Goal: Task Accomplishment & Management: Use online tool/utility

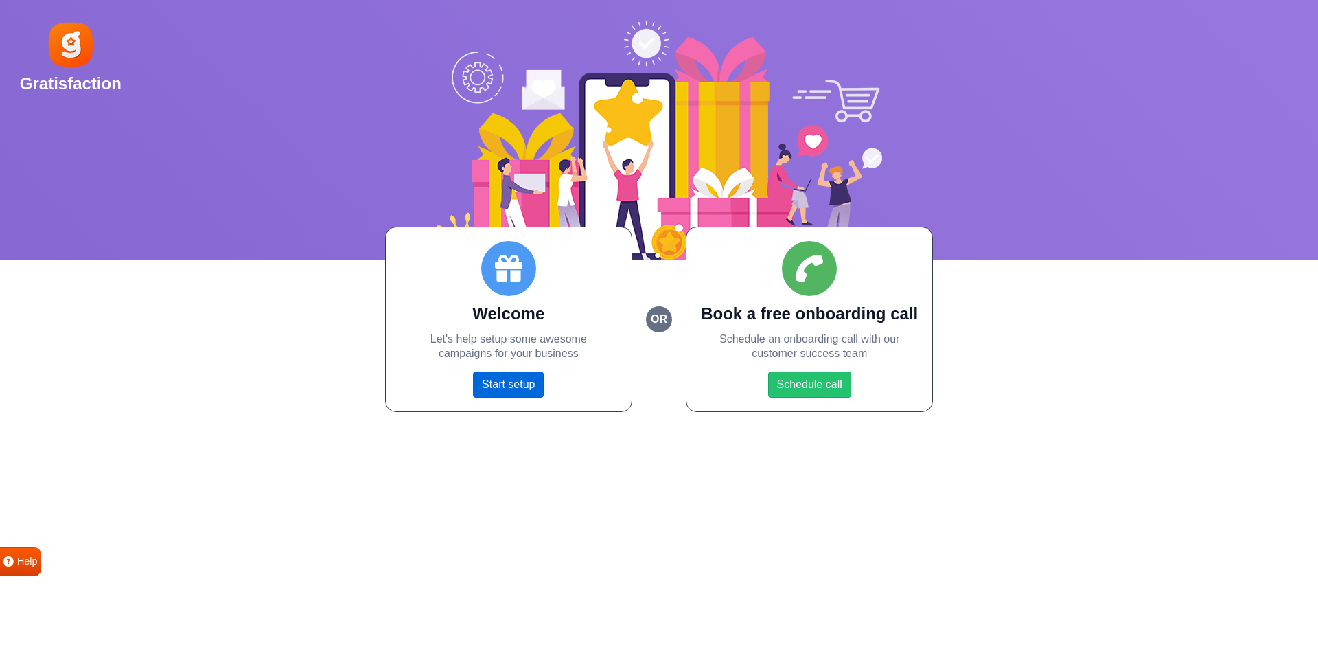
click at [515, 384] on link "Start setup" at bounding box center [508, 384] width 71 height 26
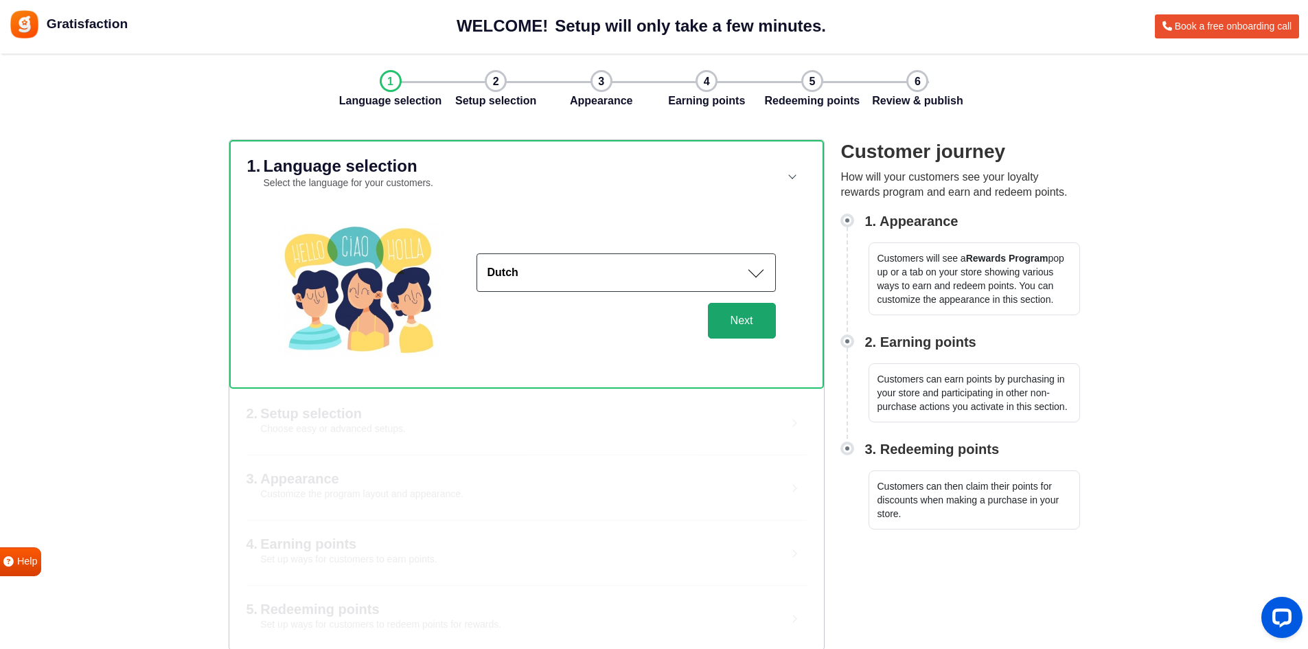
click at [745, 323] on button "Next" at bounding box center [742, 321] width 68 height 36
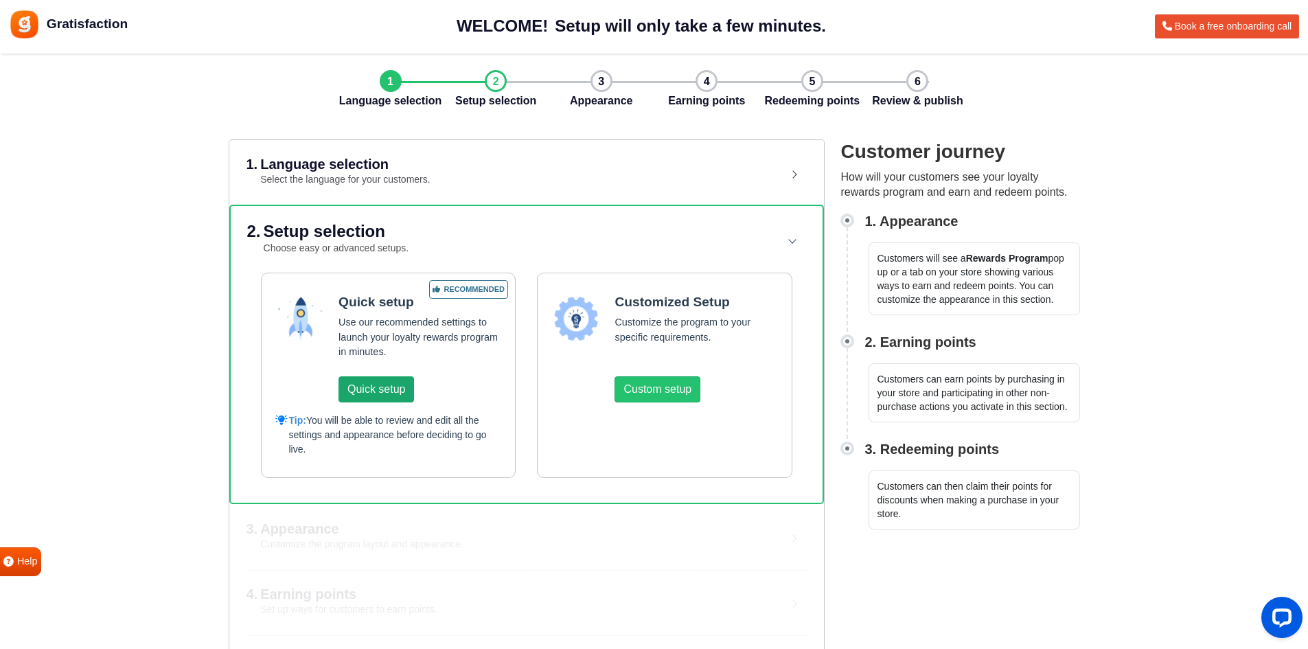
click at [371, 381] on button "Quick setup" at bounding box center [376, 389] width 76 height 26
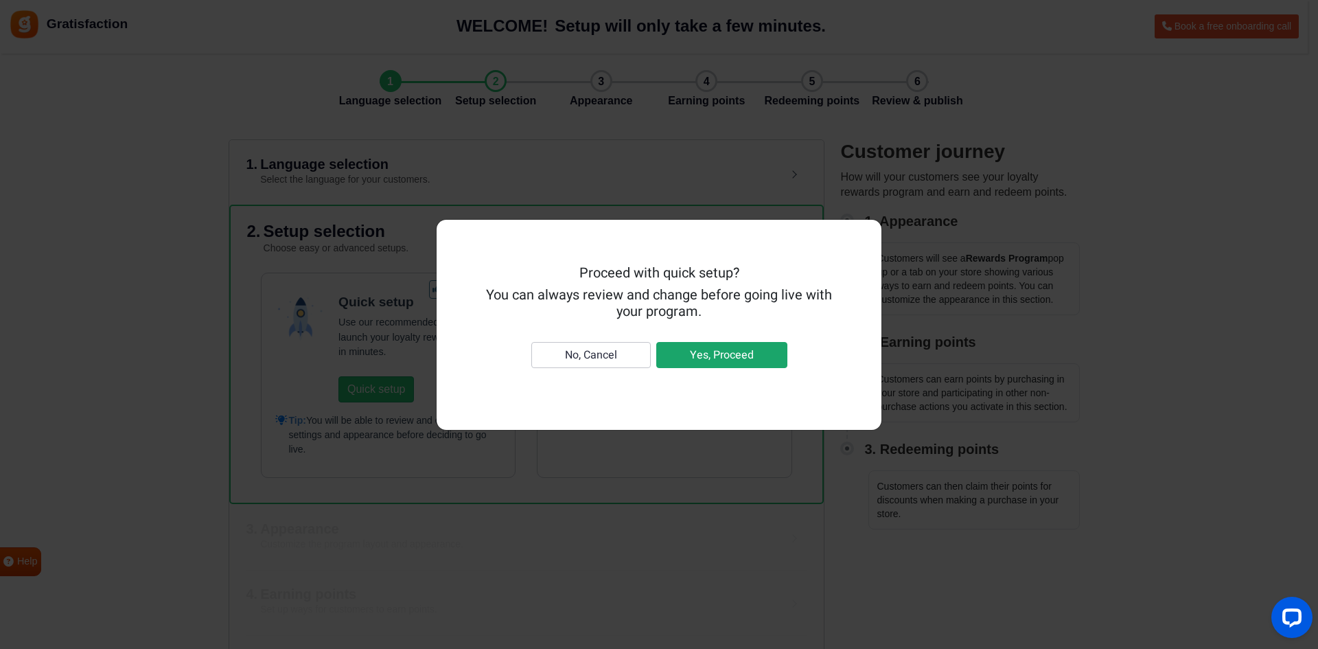
click at [717, 356] on button "Yes, Proceed" at bounding box center [721, 355] width 131 height 26
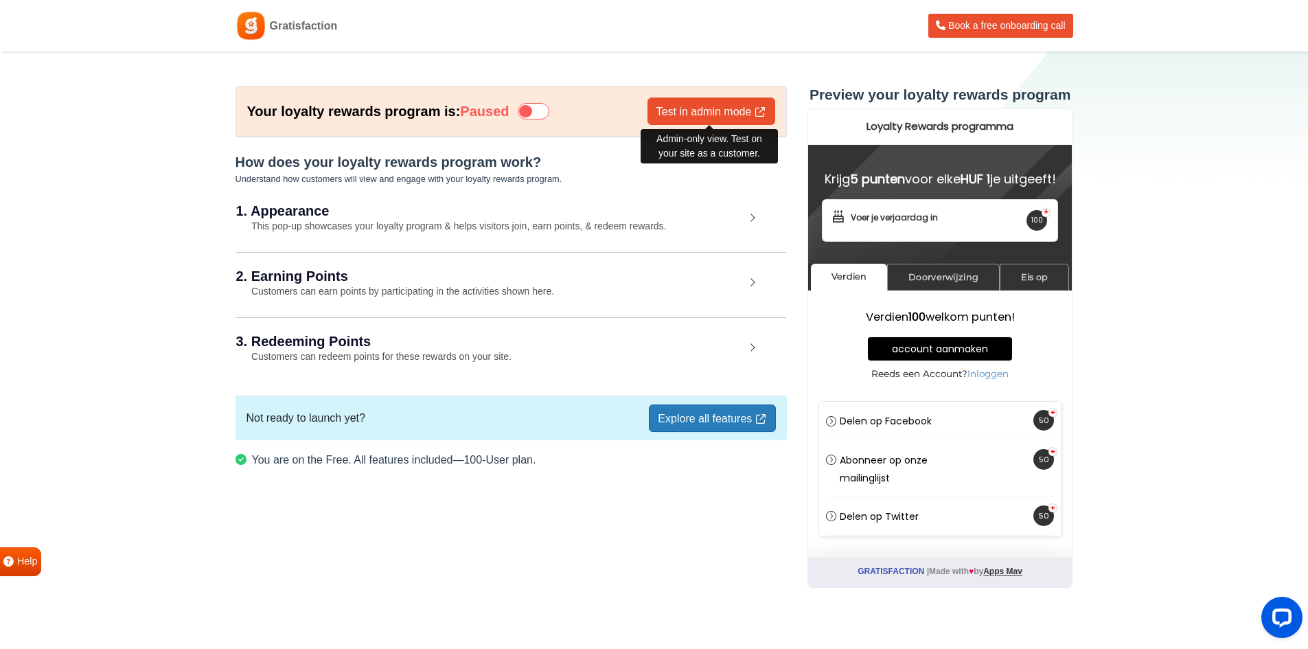
click at [734, 111] on link "Test in admin mode" at bounding box center [711, 110] width 128 height 27
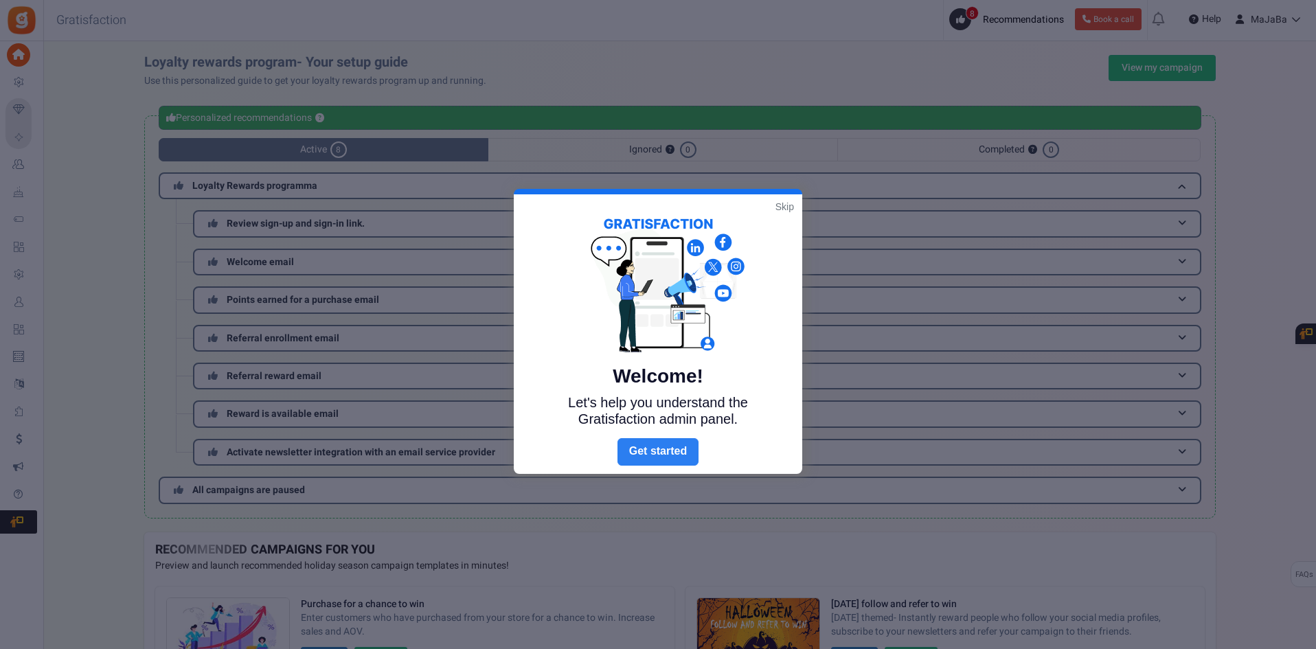
click at [657, 455] on link "Next" at bounding box center [657, 451] width 81 height 27
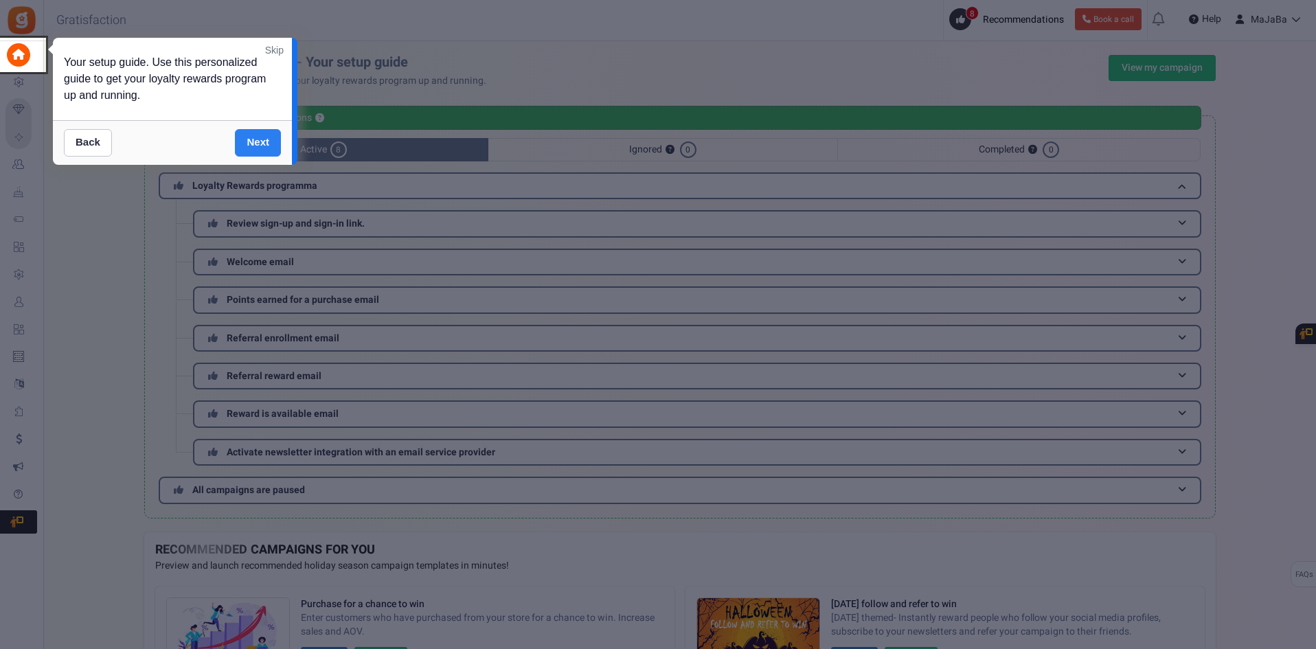
click at [254, 139] on link "Next" at bounding box center [258, 142] width 46 height 27
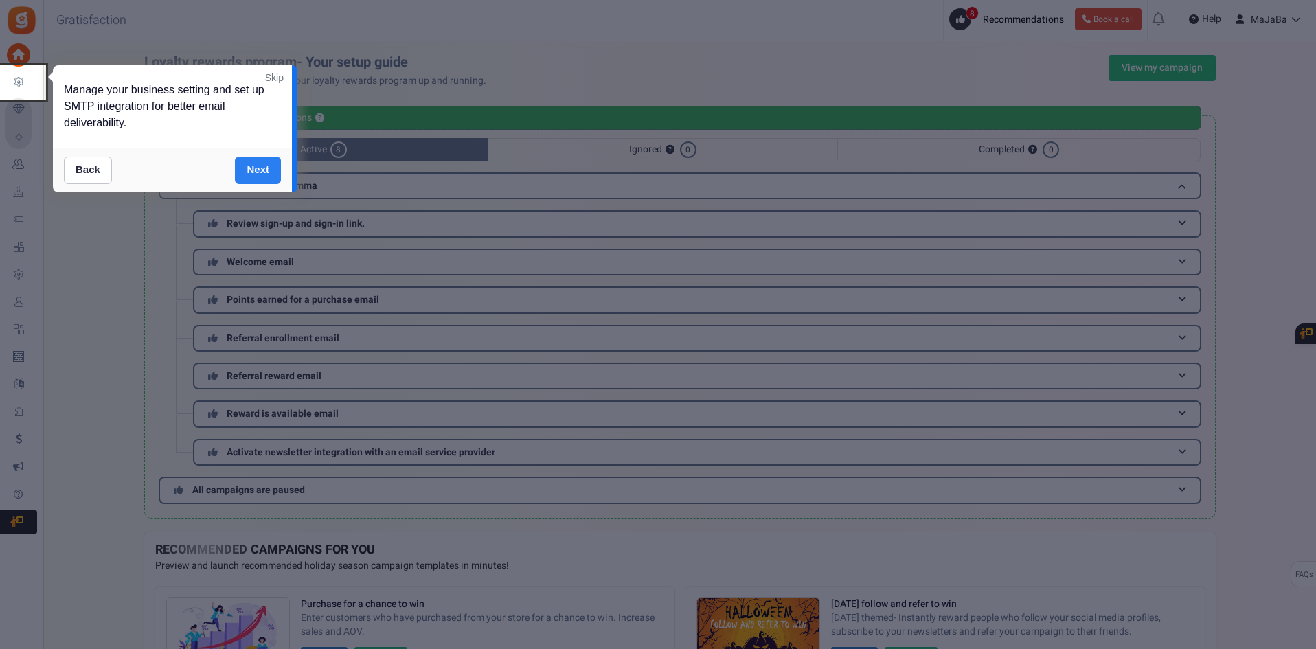
click at [257, 170] on link "Next" at bounding box center [258, 170] width 46 height 27
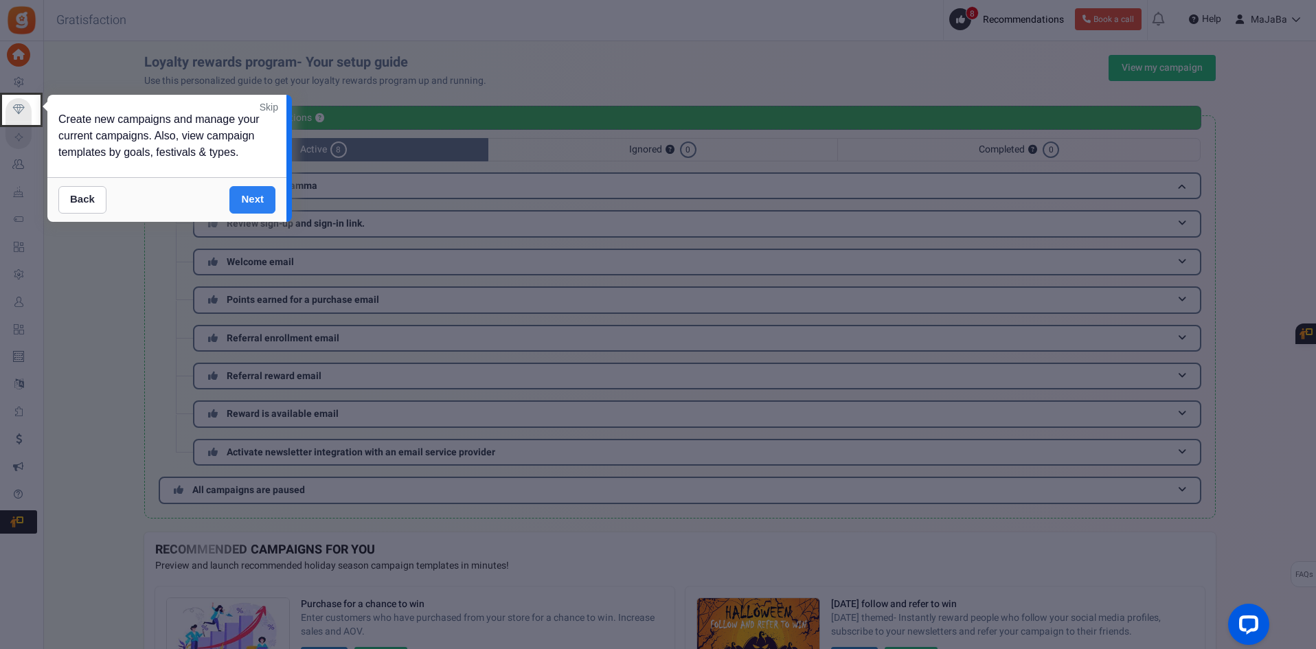
click at [253, 192] on link "Next" at bounding box center [252, 199] width 46 height 27
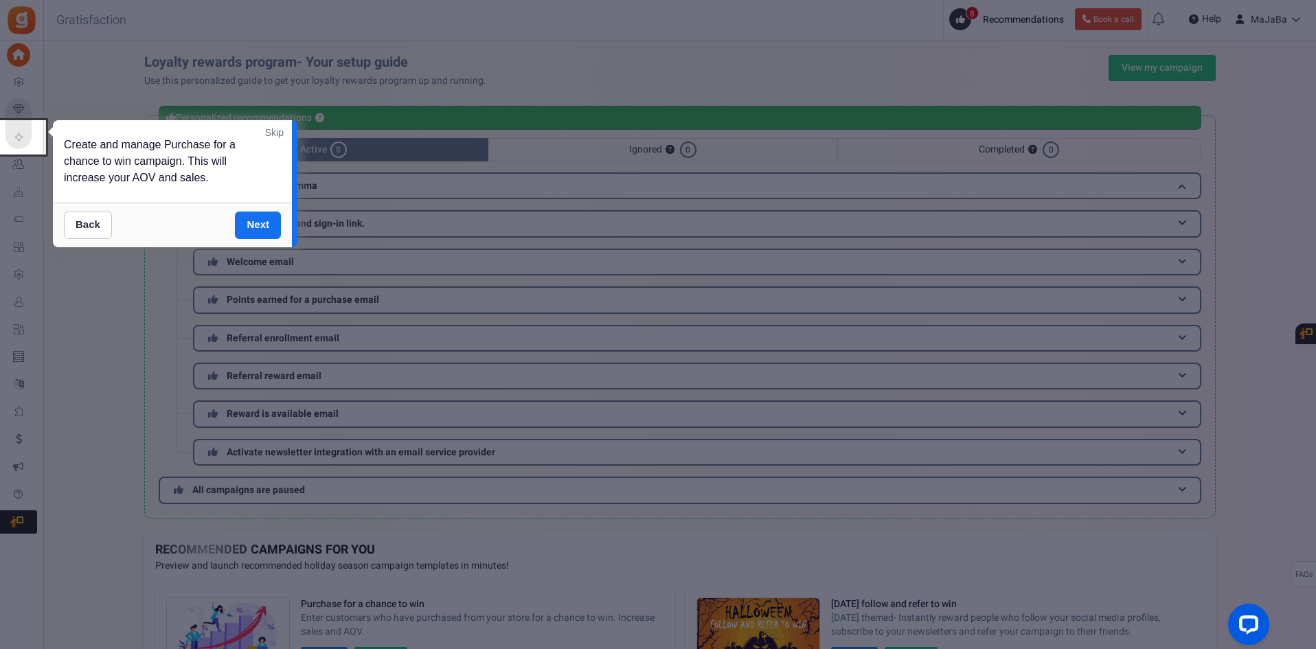
click at [247, 225] on link "Next" at bounding box center [258, 224] width 46 height 27
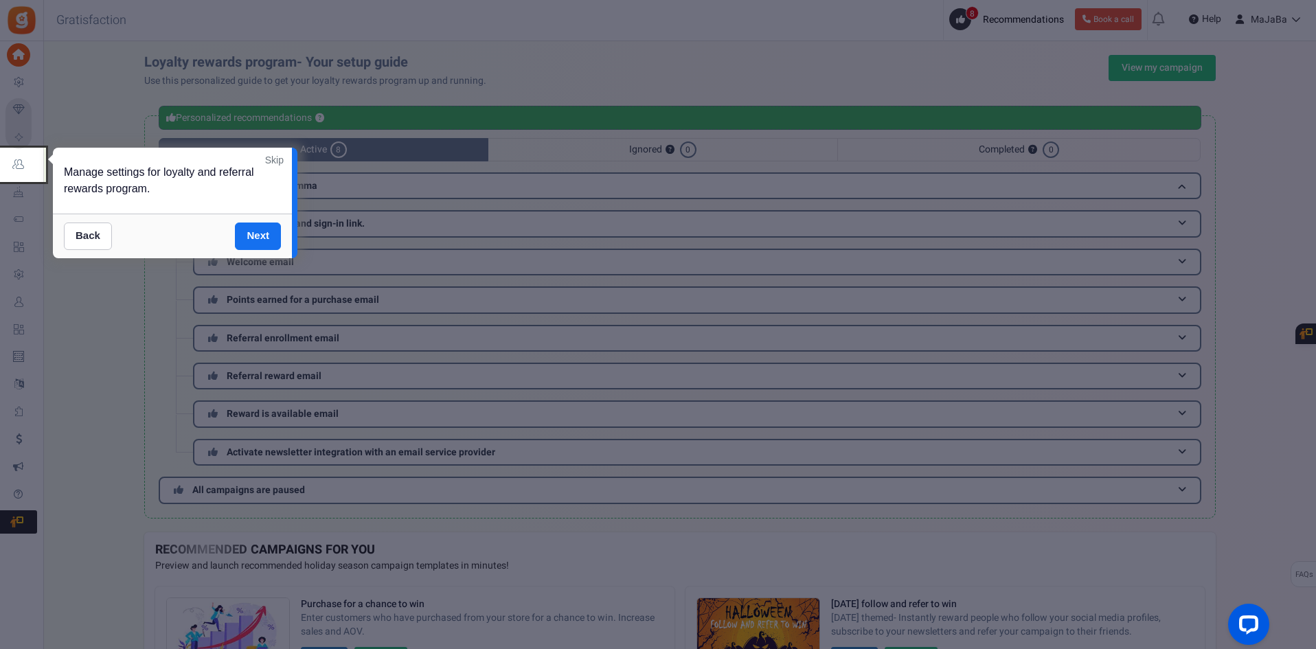
click at [279, 159] on link "Skip" at bounding box center [274, 160] width 19 height 14
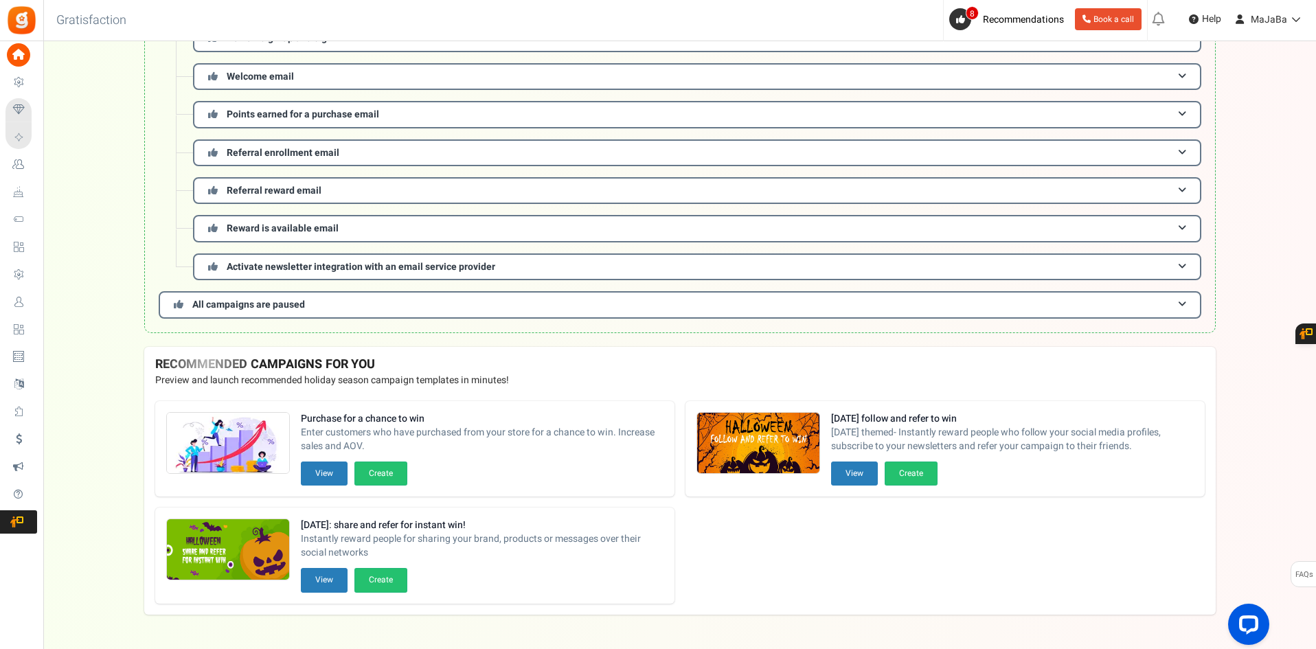
scroll to position [206, 0]
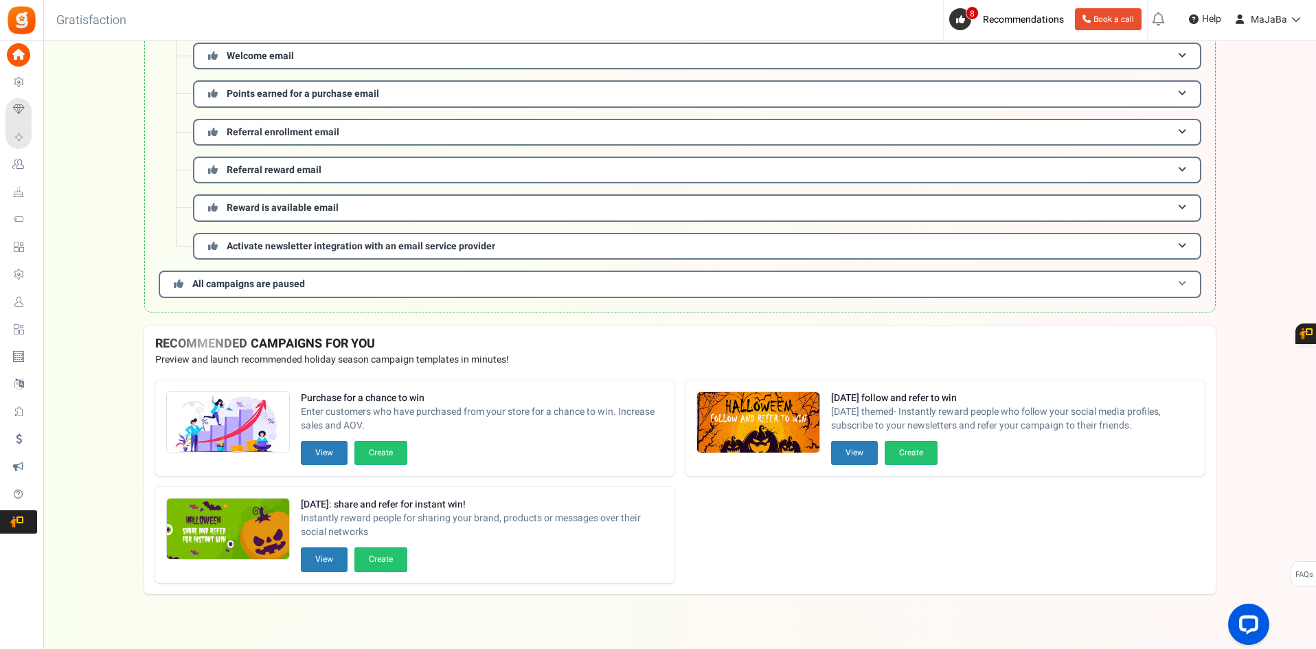
click at [293, 279] on span "All campaigns are paused" at bounding box center [248, 284] width 113 height 14
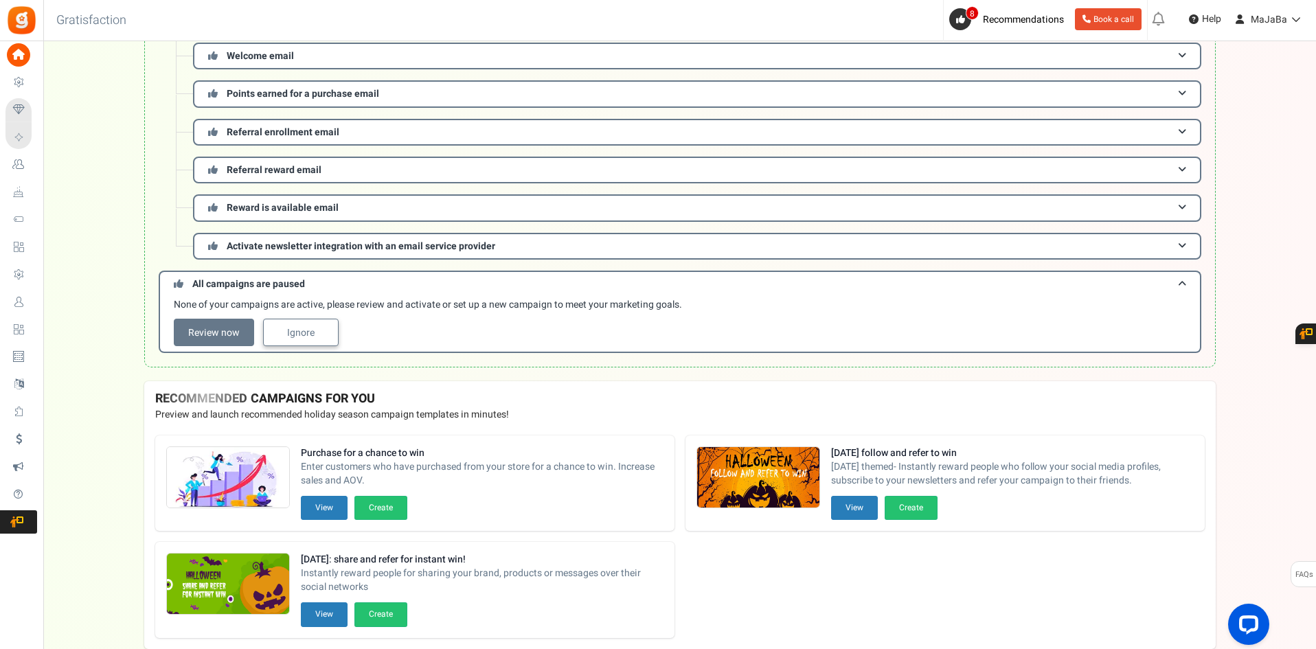
click at [302, 330] on link "Ignore" at bounding box center [301, 332] width 76 height 27
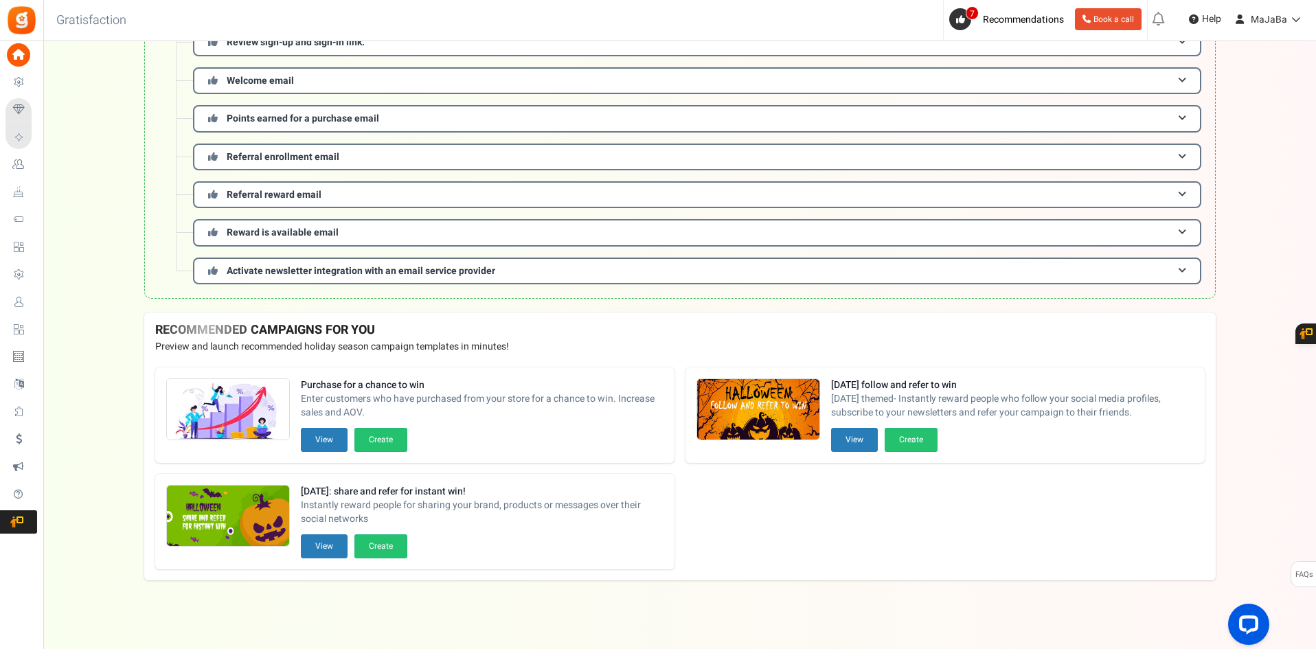
click at [227, 335] on h4 "RECOMMENDED CAMPAIGNS FOR YOU New" at bounding box center [679, 330] width 1049 height 14
click at [291, 333] on h4 "RECOMMENDED CAMPAIGNS FOR YOU New" at bounding box center [679, 330] width 1049 height 14
click at [965, 15] on span "7" at bounding box center [971, 13] width 13 height 14
